Goal: Navigation & Orientation: Understand site structure

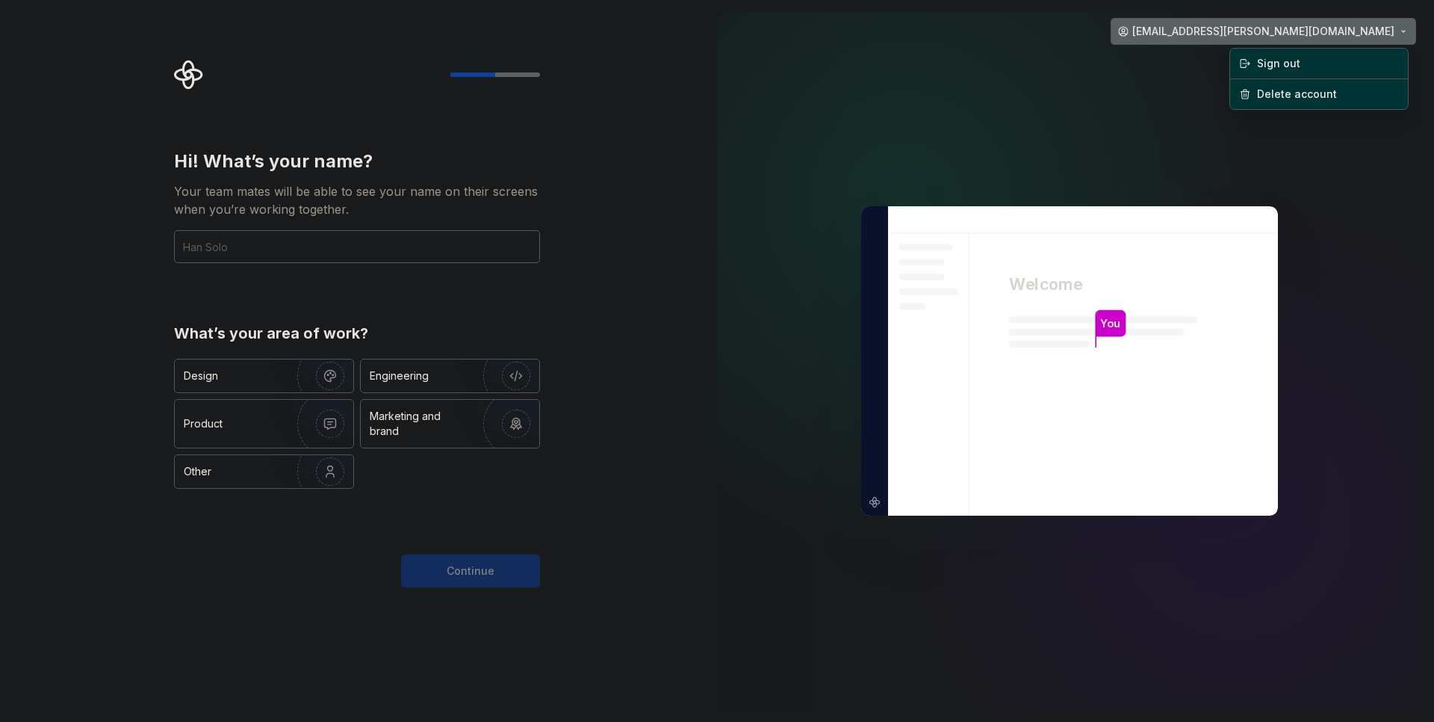
click at [1360, 30] on html "Hi! What’s your name? Your team mates will be able to see your name on their sc…" at bounding box center [717, 361] width 1434 height 722
click at [1002, 118] on html "Hi! What’s your name? Your team mates will be able to see your name on their sc…" at bounding box center [717, 361] width 1434 height 722
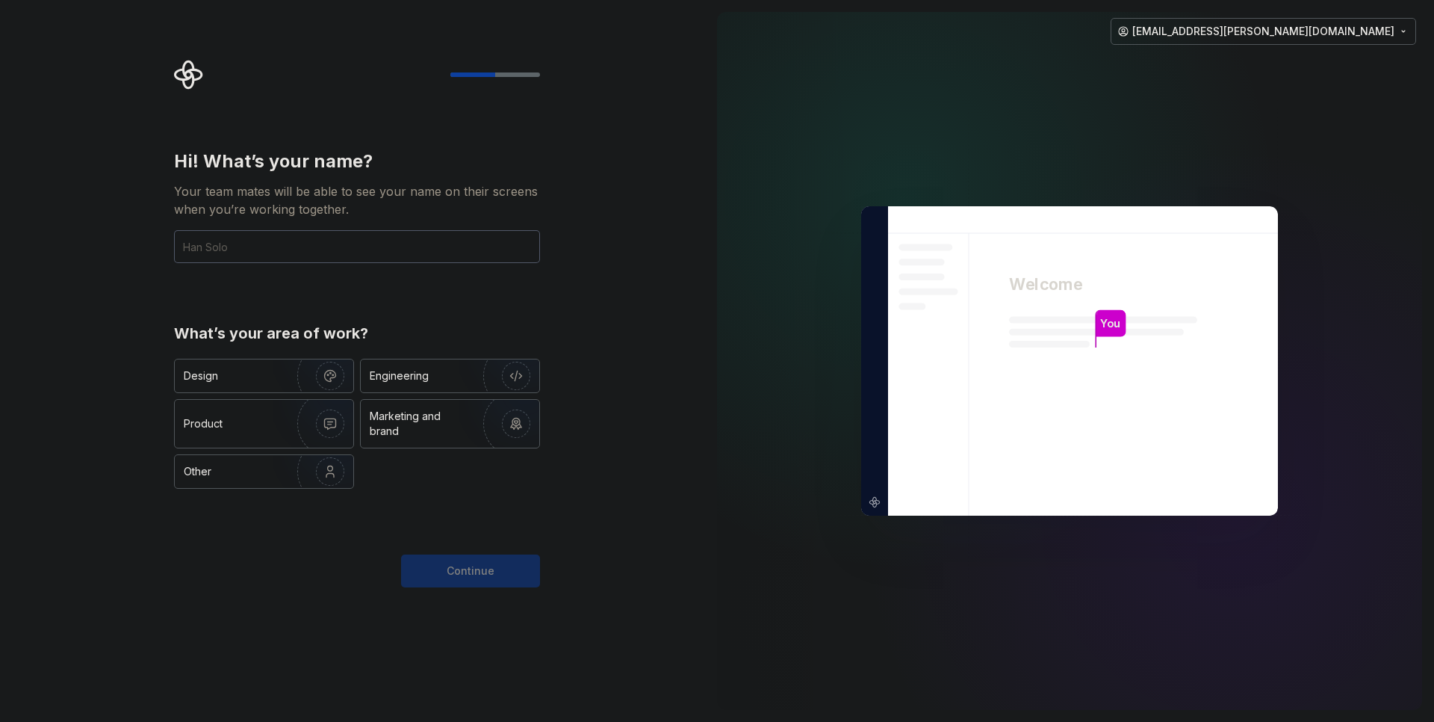
click at [778, 339] on img at bounding box center [1069, 361] width 605 height 706
click at [105, 432] on div "Hi! What’s your name? Your team mates will be able to see your name on their sc…" at bounding box center [352, 361] width 705 height 722
